Goal: Obtain resource: Obtain resource

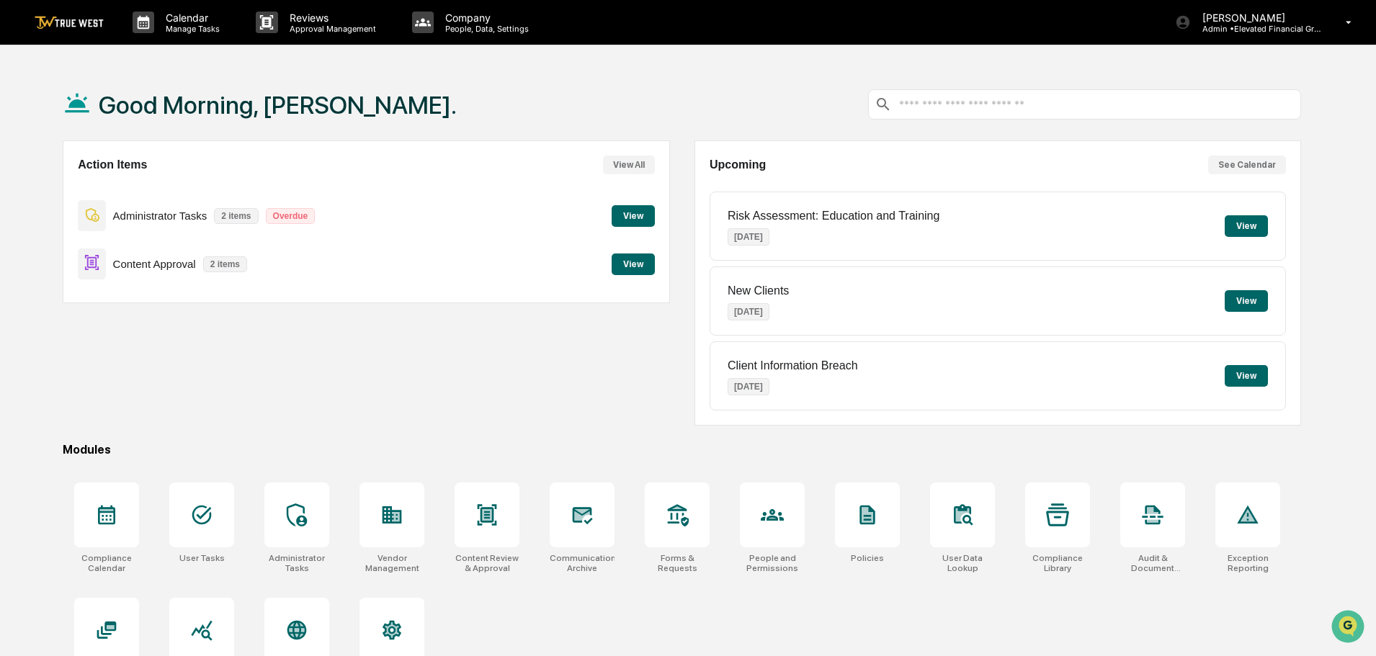
click at [635, 261] on button "View" at bounding box center [633, 265] width 43 height 22
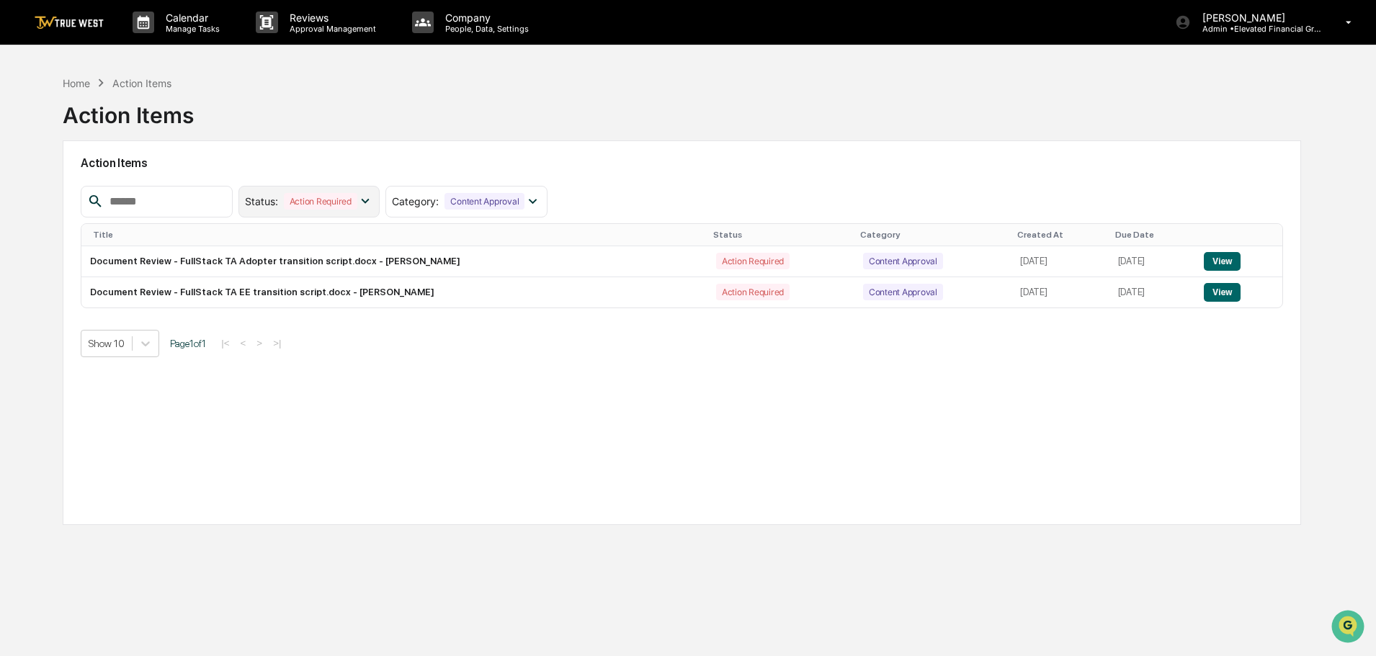
click at [373, 200] on icon at bounding box center [365, 201] width 16 height 16
click at [264, 293] on div at bounding box center [257, 293] width 13 height 13
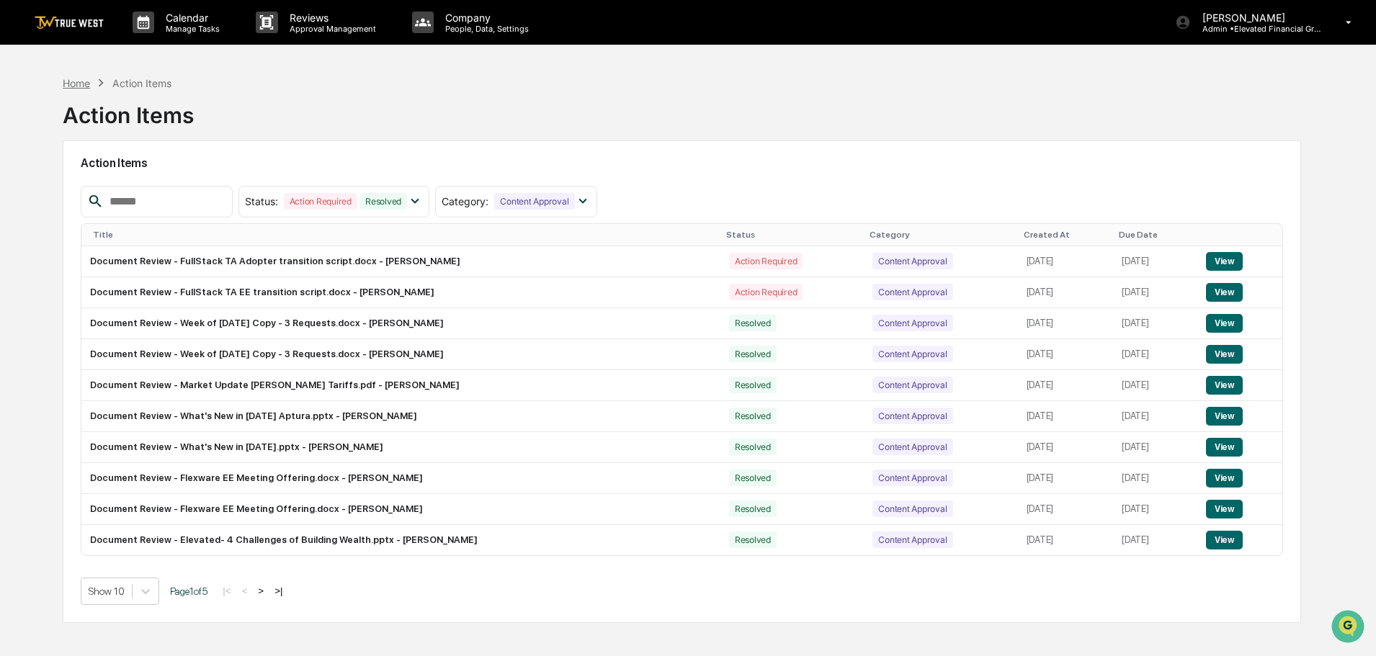
click at [76, 84] on div "Home" at bounding box center [76, 83] width 27 height 12
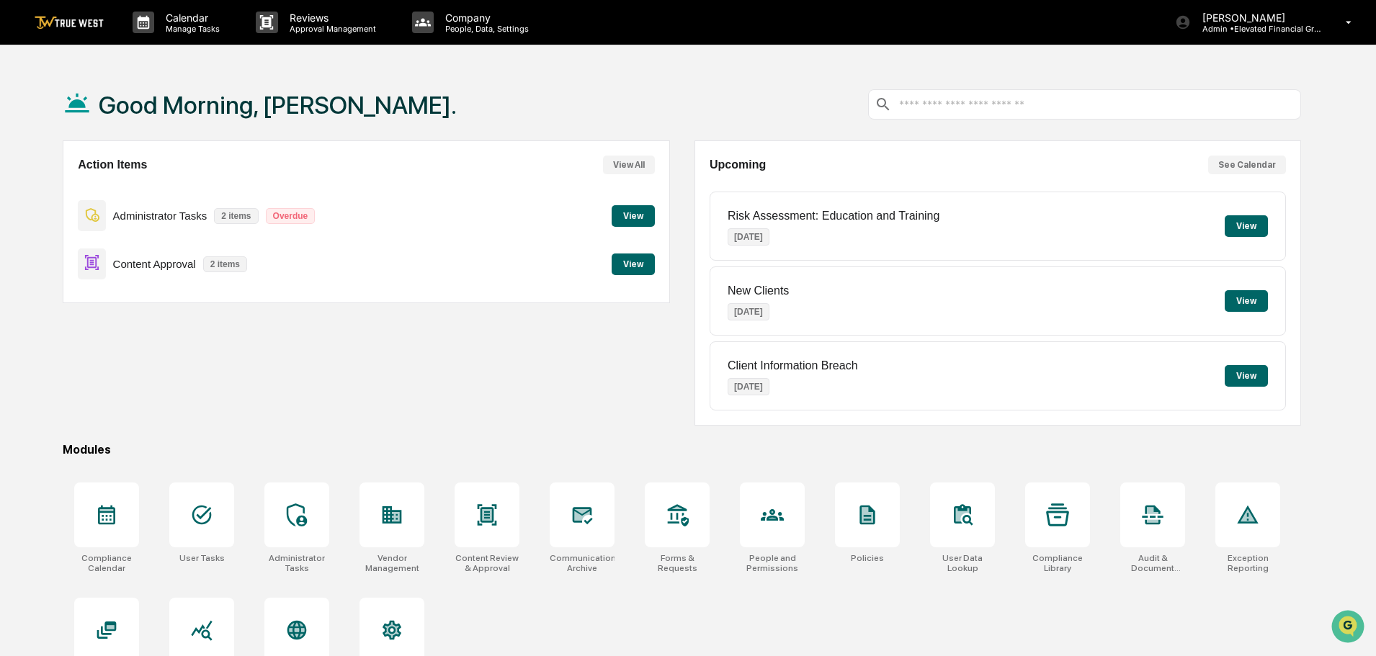
click at [627, 260] on button "View" at bounding box center [633, 265] width 43 height 22
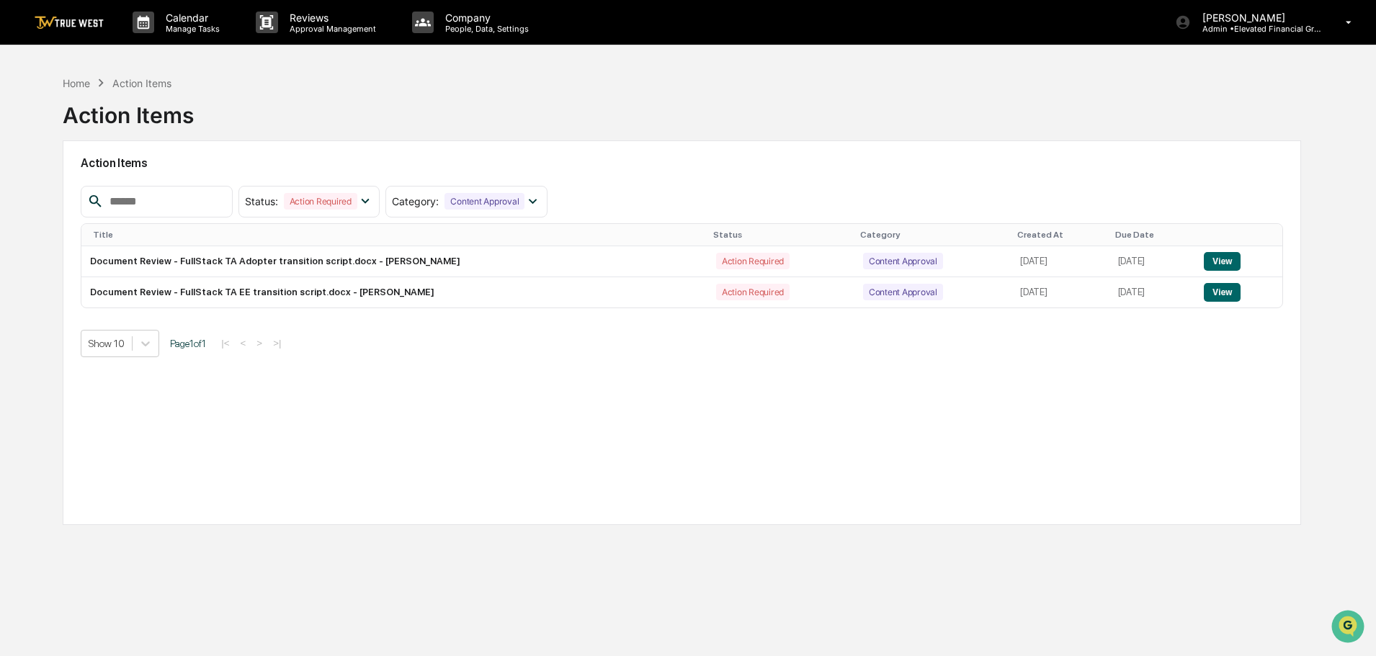
click at [113, 199] on input "text" at bounding box center [165, 201] width 122 height 19
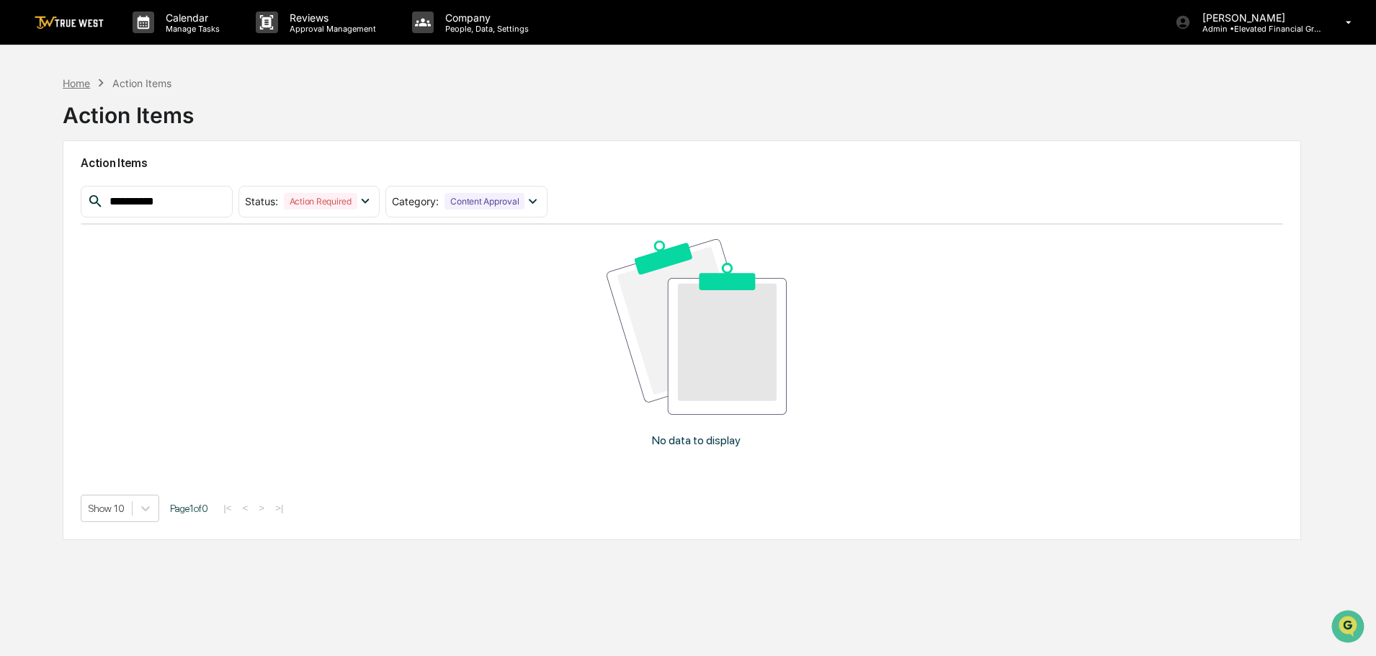
type input "**********"
click at [79, 84] on div "Home" at bounding box center [76, 83] width 27 height 12
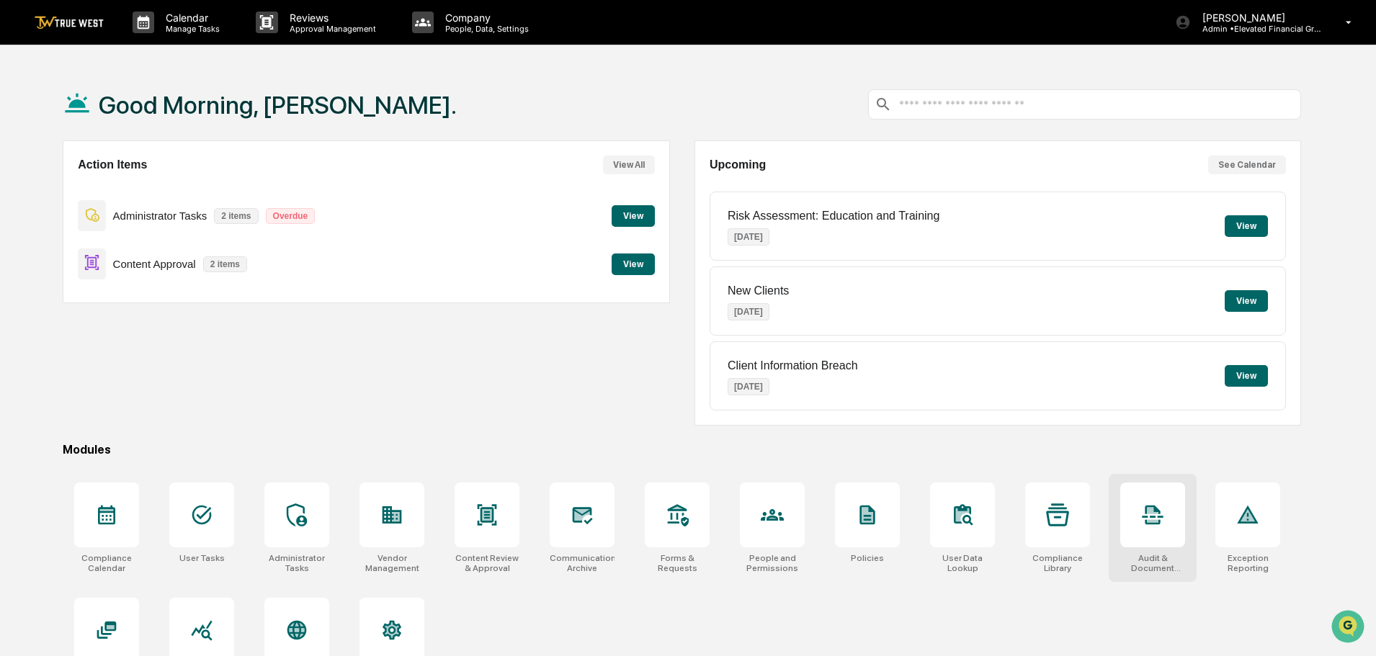
click at [1154, 518] on icon at bounding box center [1152, 515] width 21 height 19
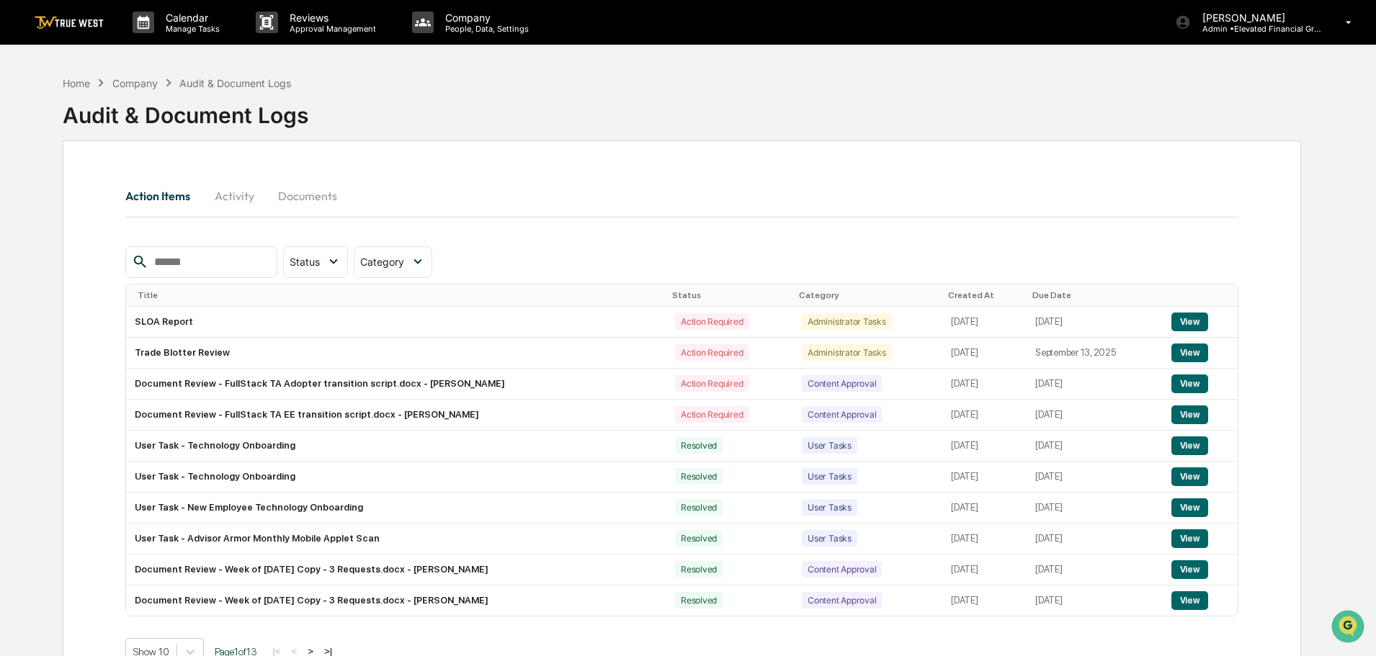
click at [315, 196] on button "Documents" at bounding box center [308, 196] width 82 height 35
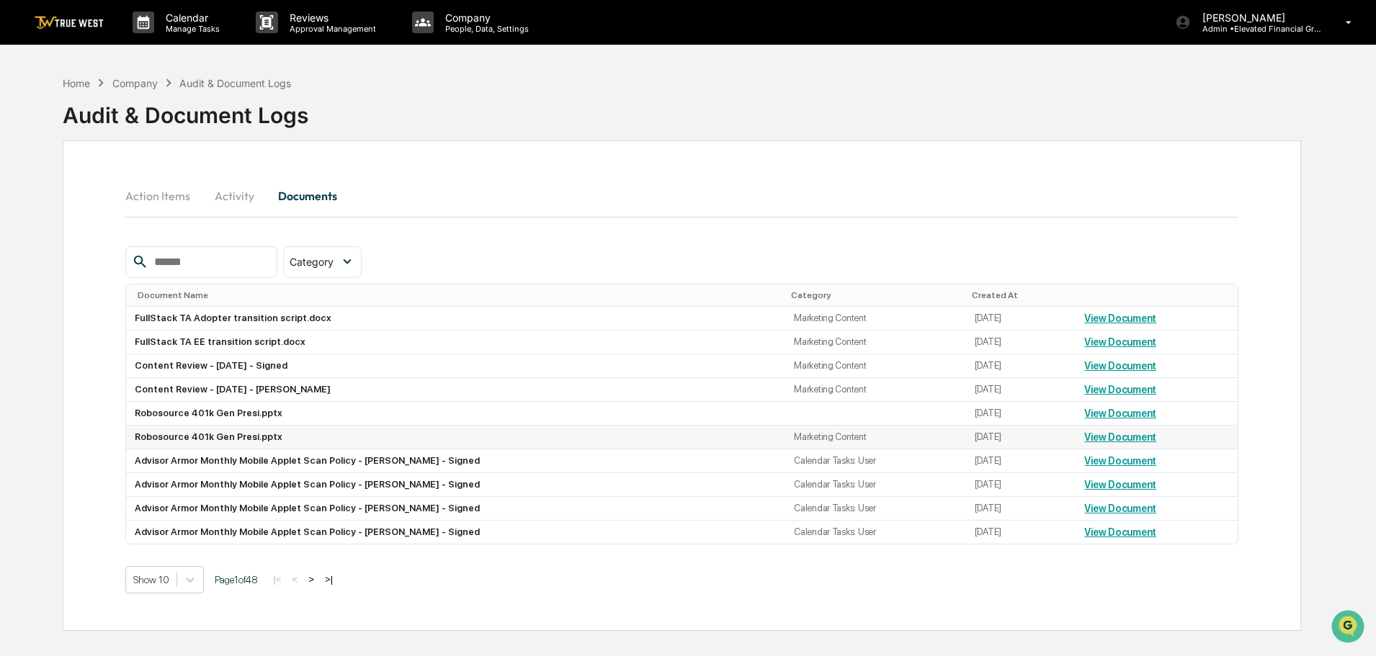
click at [1096, 437] on link "View Document" at bounding box center [1120, 437] width 72 height 12
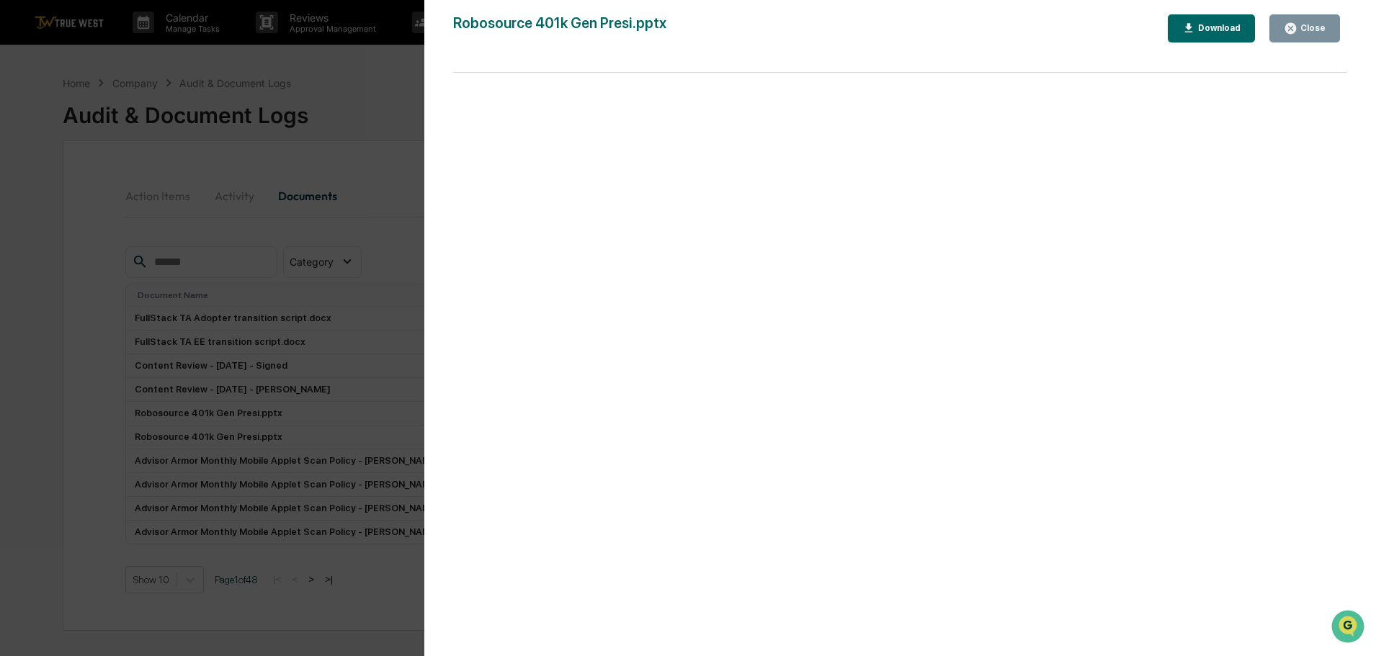
click at [1310, 32] on div "Close" at bounding box center [1311, 28] width 28 height 10
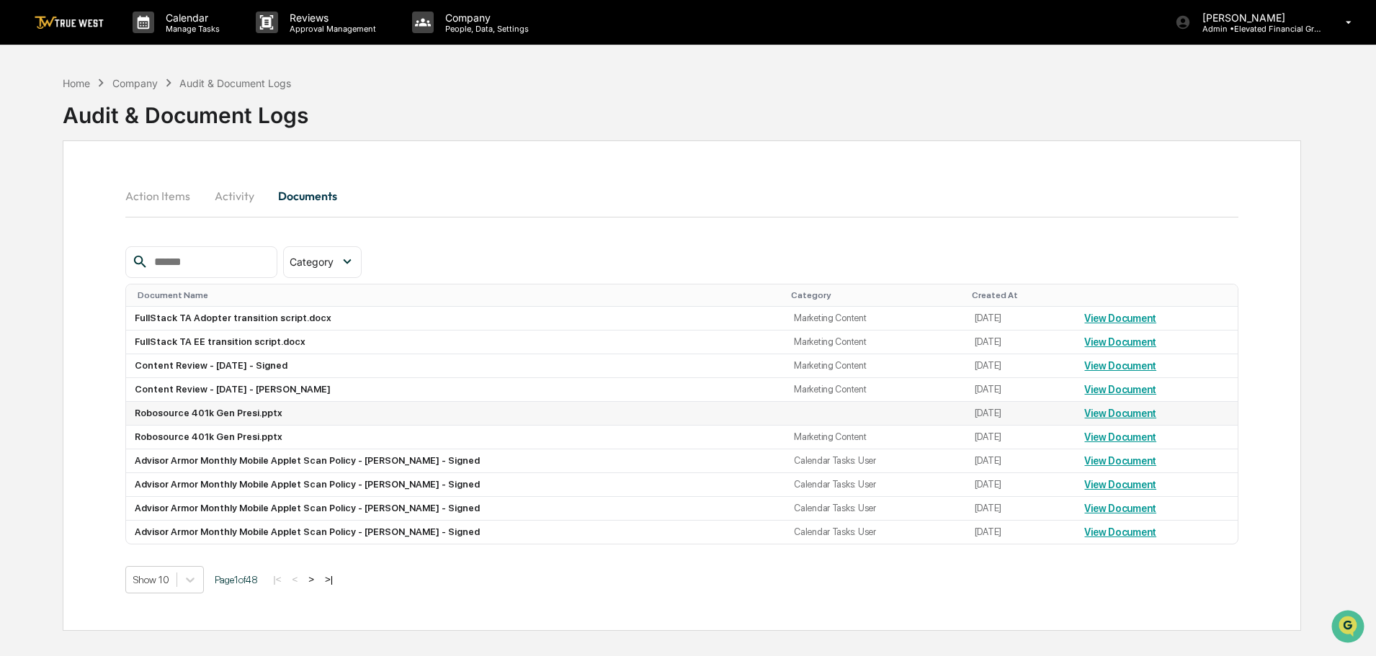
click at [1096, 413] on link "View Document" at bounding box center [1120, 414] width 72 height 12
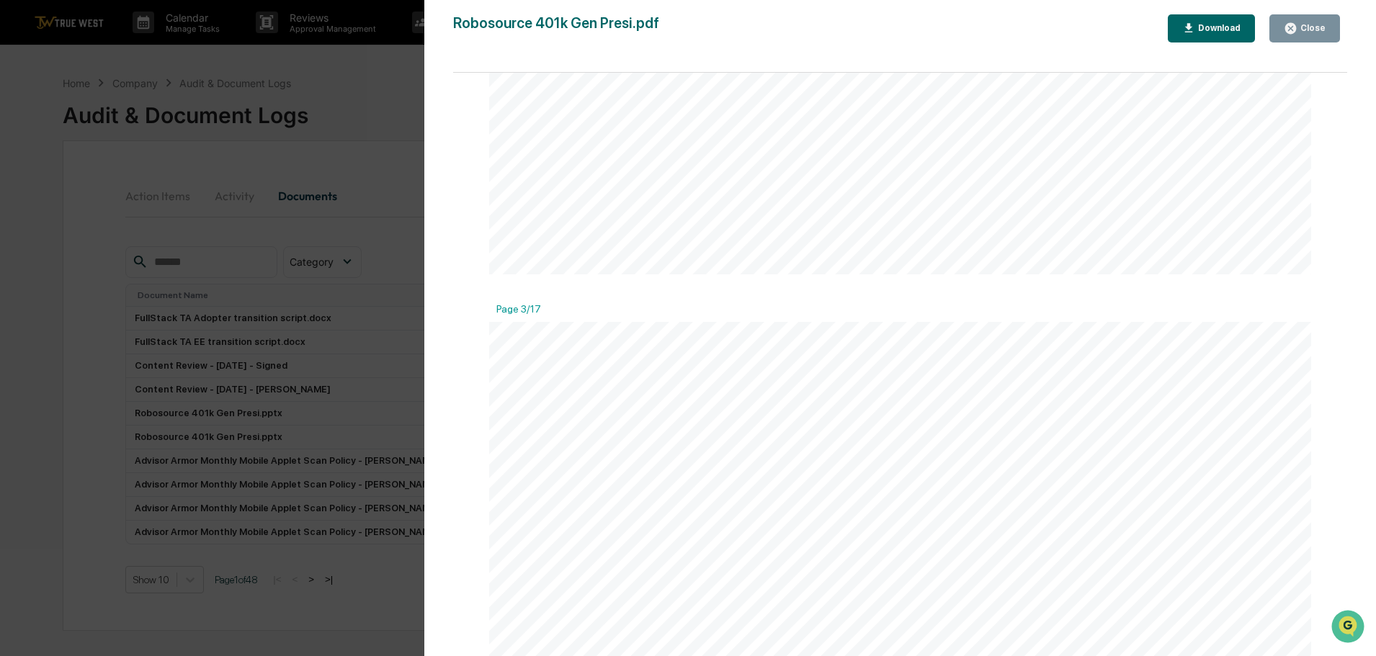
scroll to position [864, 0]
click at [371, 76] on div "Version History [DATE] 01:08 PM [PERSON_NAME] Robosource 401k Gen Presi.pdf Clo…" at bounding box center [688, 328] width 1376 height 656
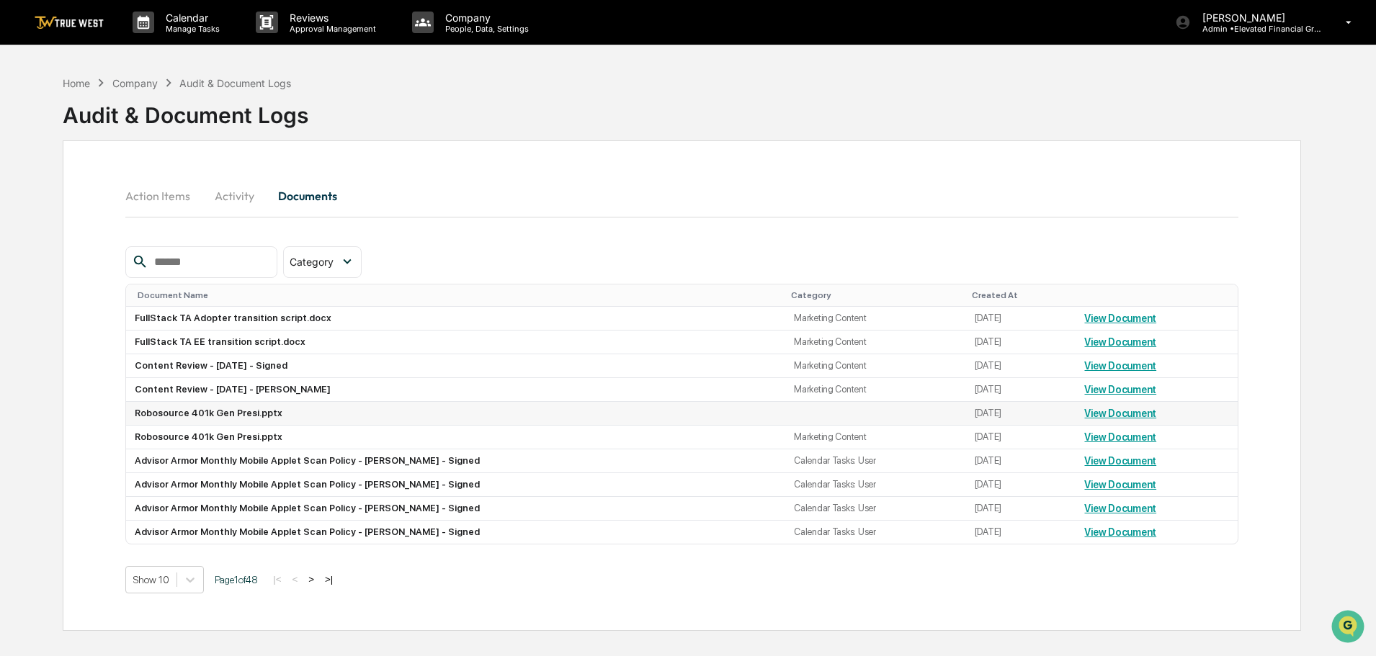
click at [215, 416] on td "Robosource 401k Gen Presi.pptx" at bounding box center [455, 414] width 659 height 24
click at [1105, 412] on link "View Document" at bounding box center [1120, 414] width 72 height 12
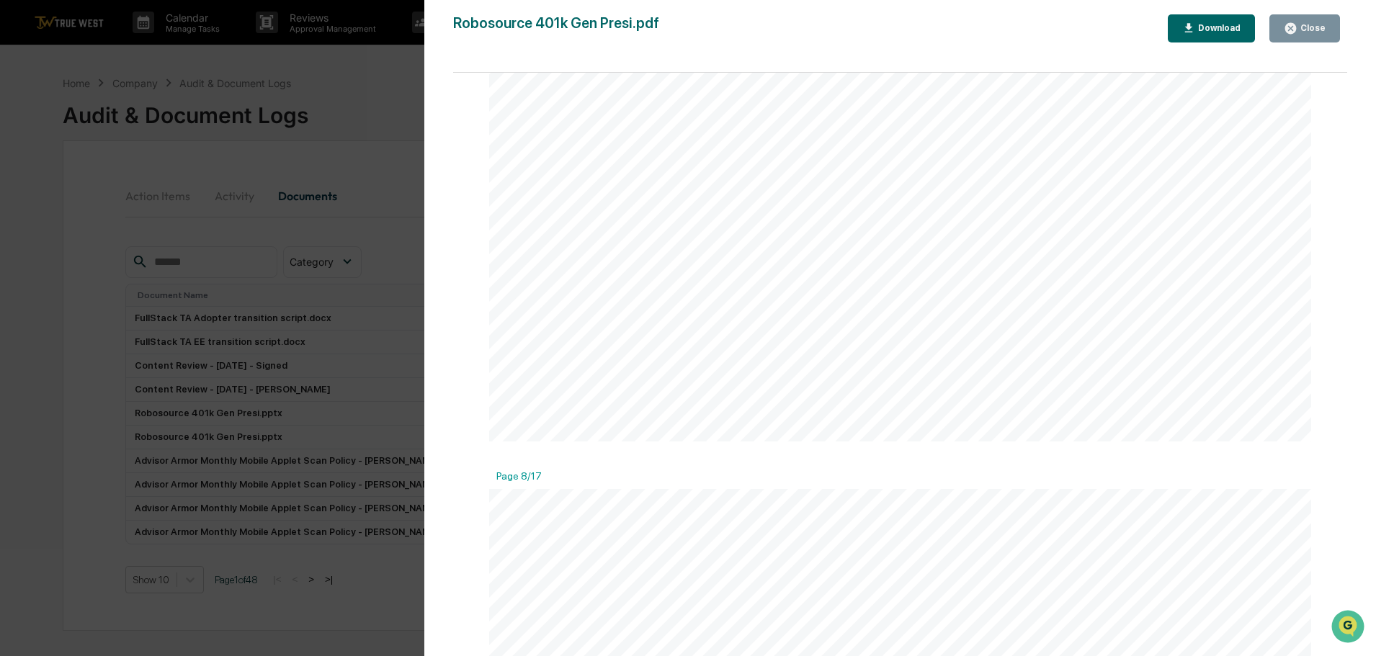
scroll to position [3170, 0]
click at [375, 71] on div "Version History [DATE] 01:08 PM [PERSON_NAME] Robosource 401k Gen Presi.pdf Clo…" at bounding box center [688, 328] width 1376 height 656
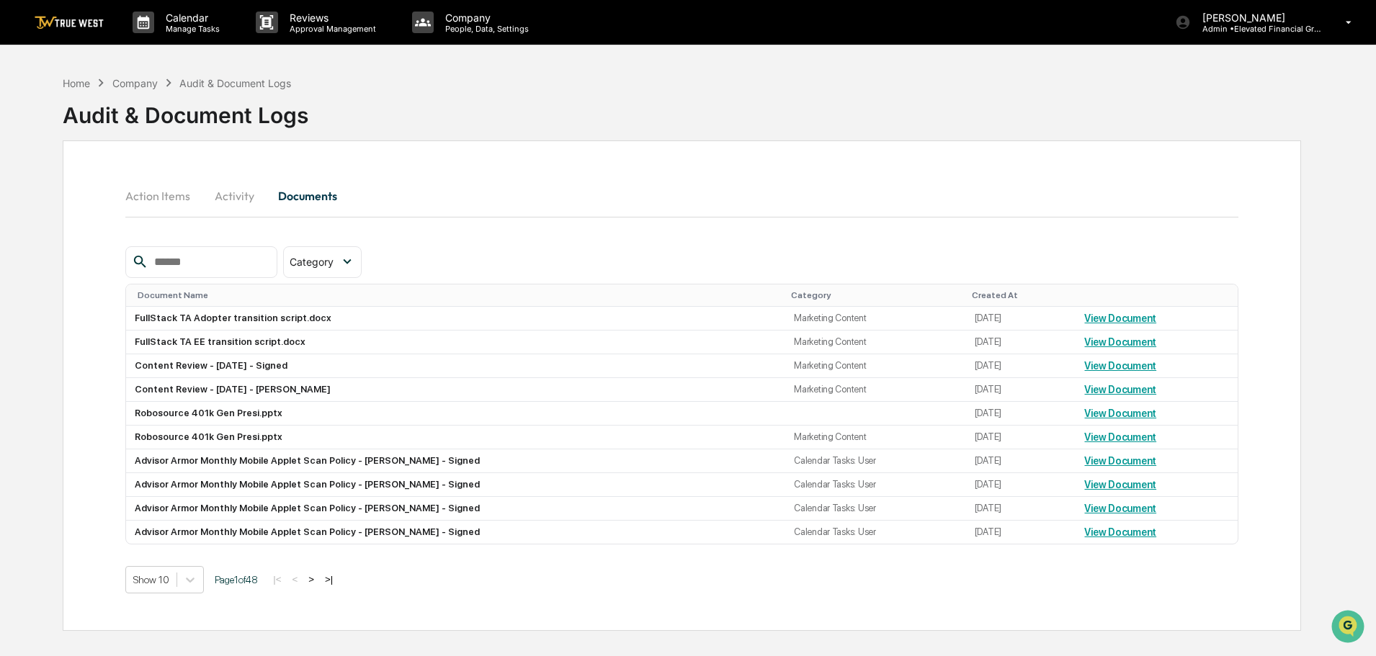
click at [227, 189] on button "Activity" at bounding box center [234, 196] width 65 height 35
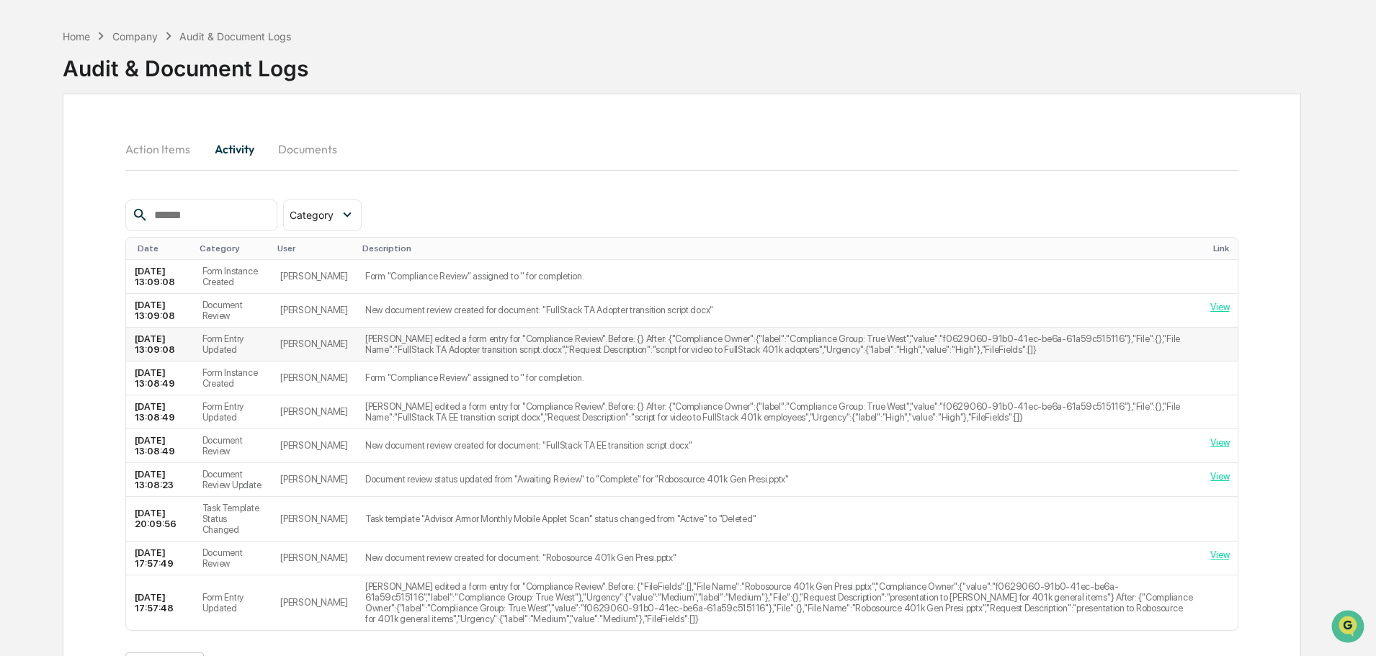
scroll to position [72, 0]
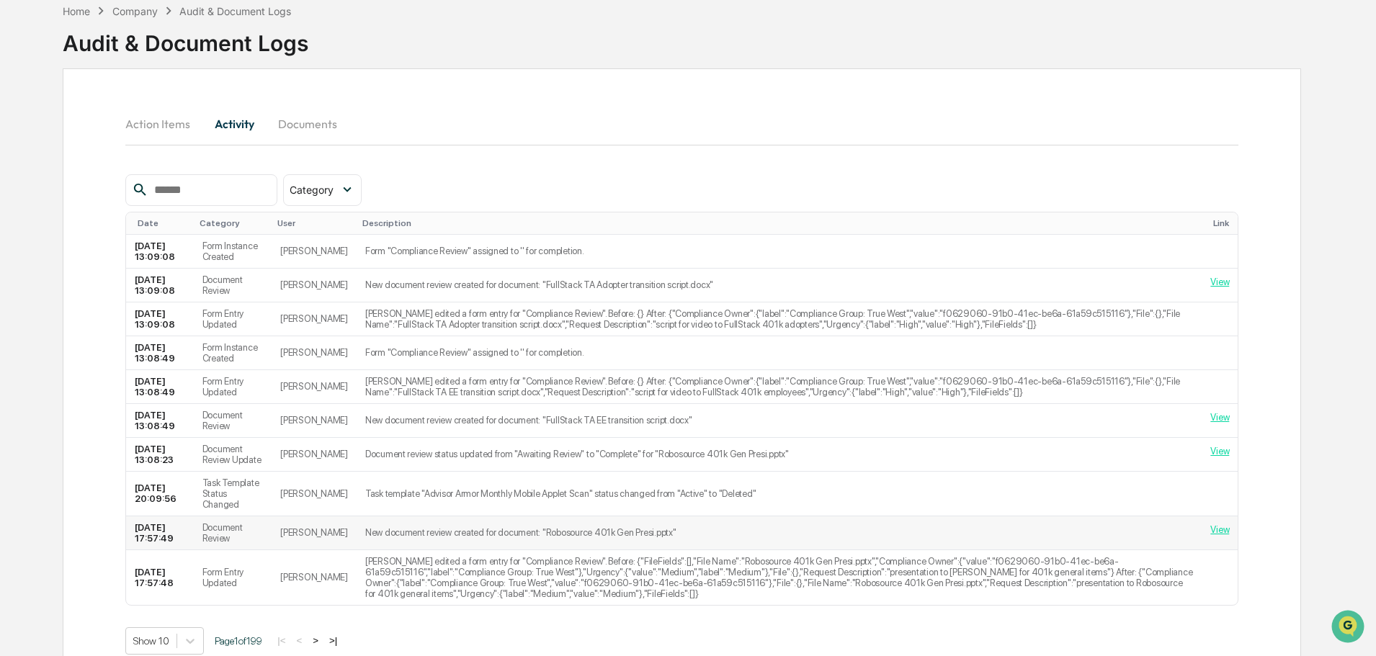
click at [1220, 529] on link "View" at bounding box center [1219, 529] width 19 height 11
